Goal: Task Accomplishment & Management: Use online tool/utility

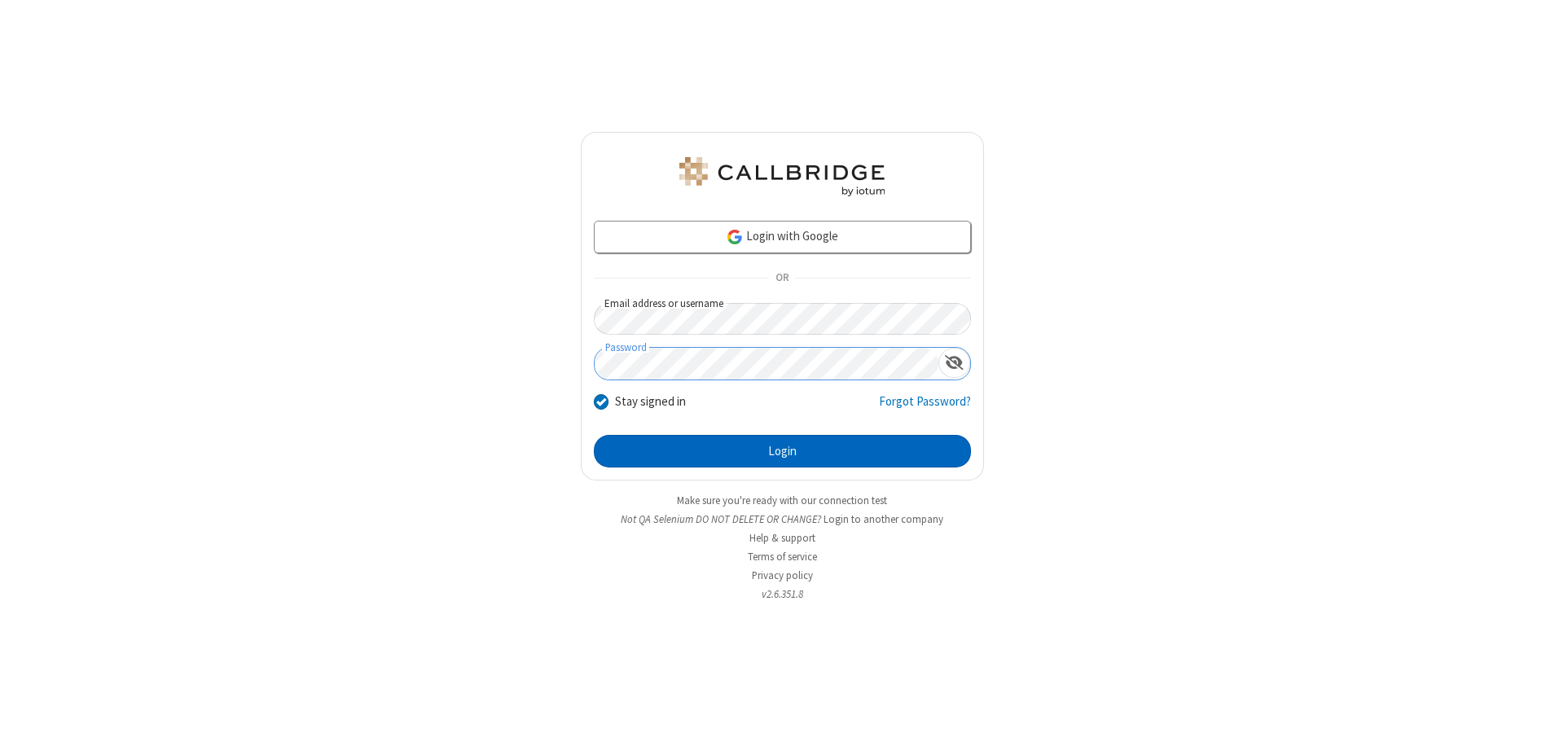
click at [782, 451] on button "Login" at bounding box center [782, 451] width 377 height 33
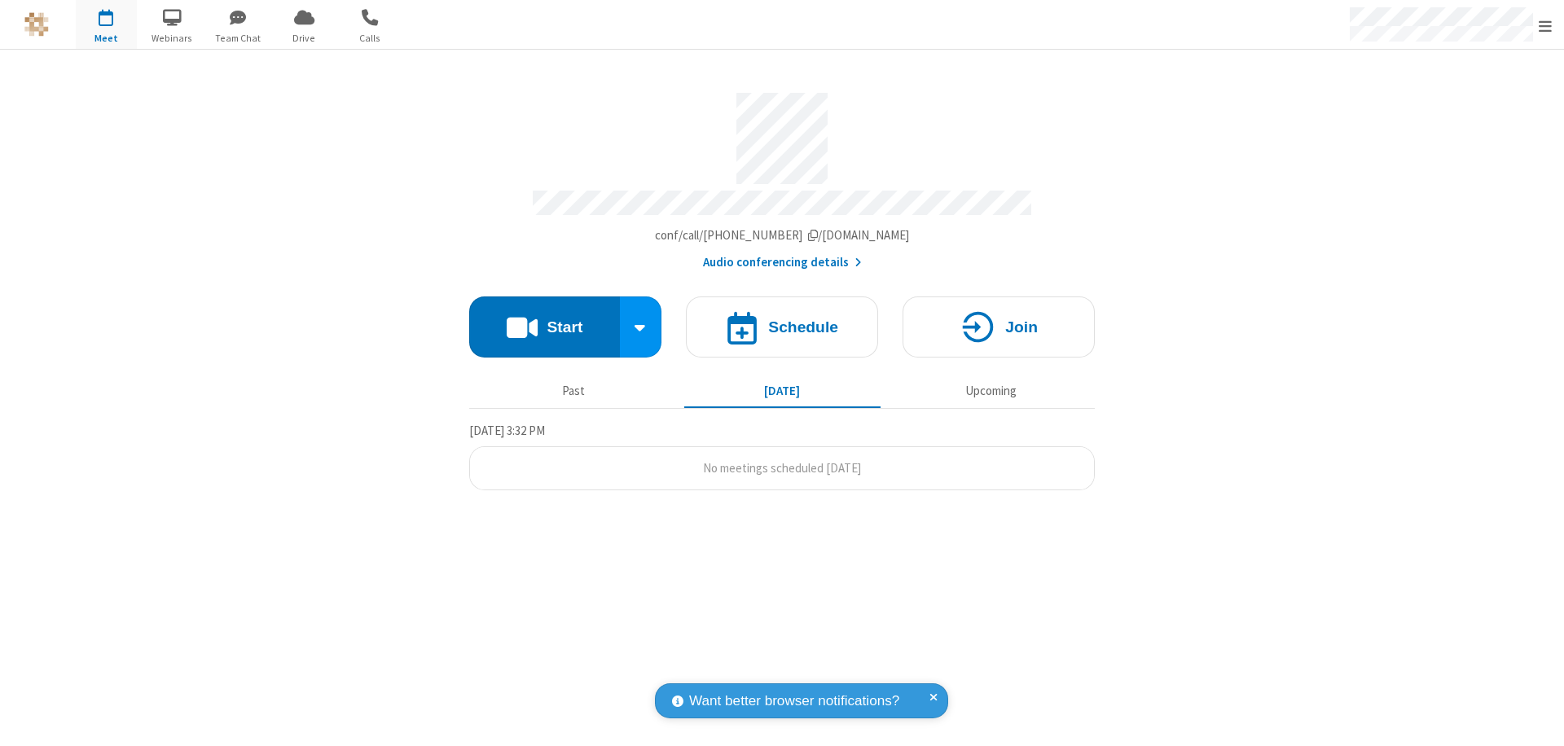
click at [544, 319] on button "Start" at bounding box center [544, 327] width 151 height 61
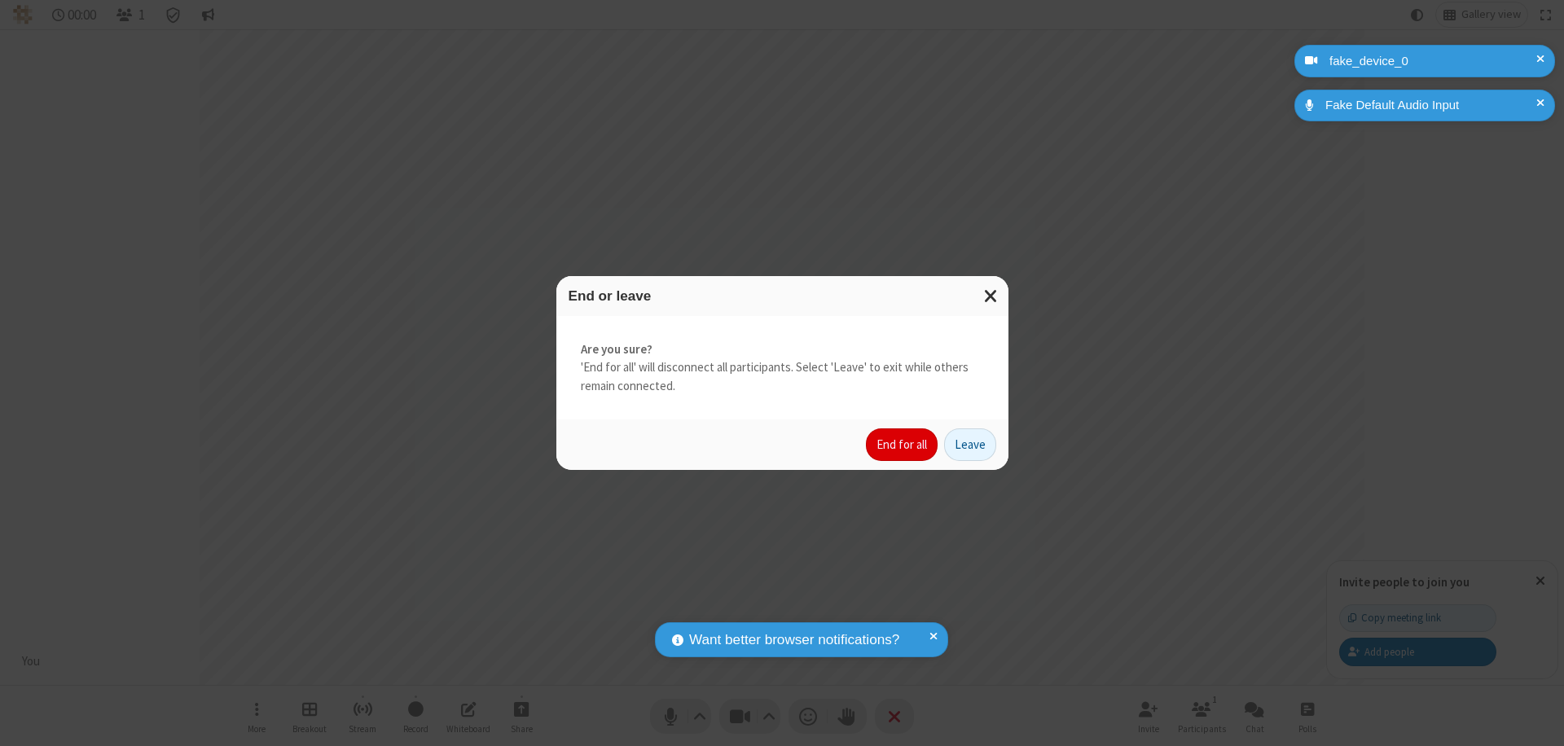
click at [903, 445] on button "End for all" at bounding box center [902, 444] width 72 height 33
